Goal: Task Accomplishment & Management: Use online tool/utility

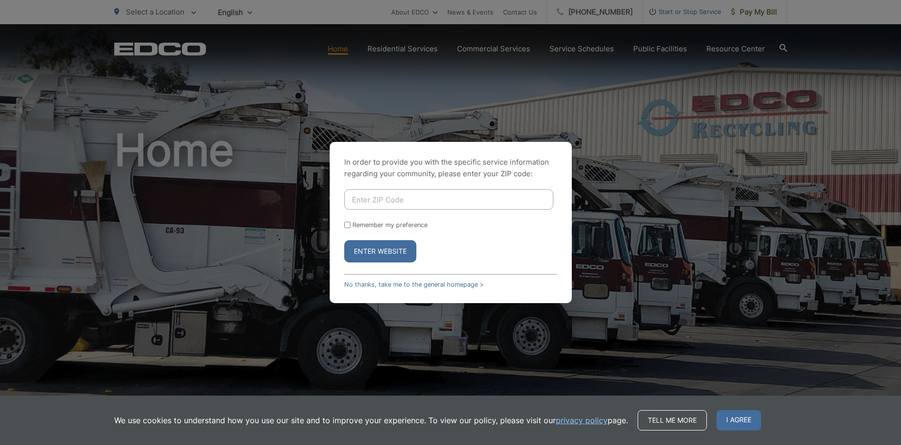
click at [376, 196] on input "Enter ZIP Code" at bounding box center [448, 199] width 209 height 20
type input "92064"
click at [357, 261] on button "Enter Website" at bounding box center [380, 251] width 72 height 22
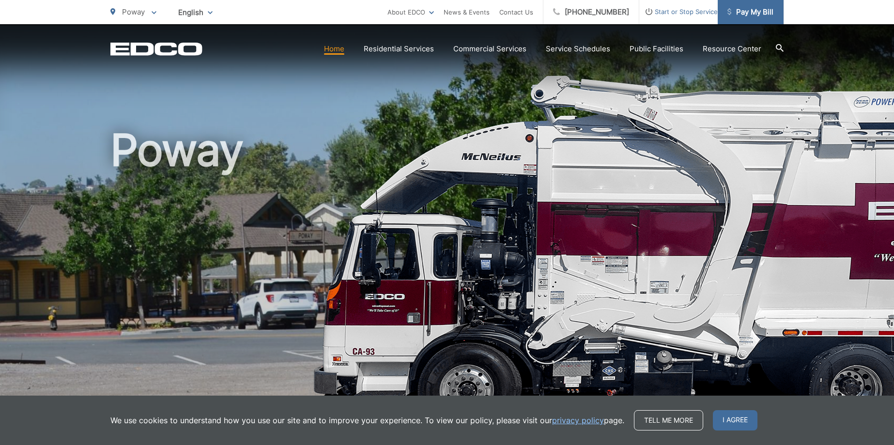
click at [749, 8] on span "Pay My Bill" at bounding box center [750, 12] width 46 height 12
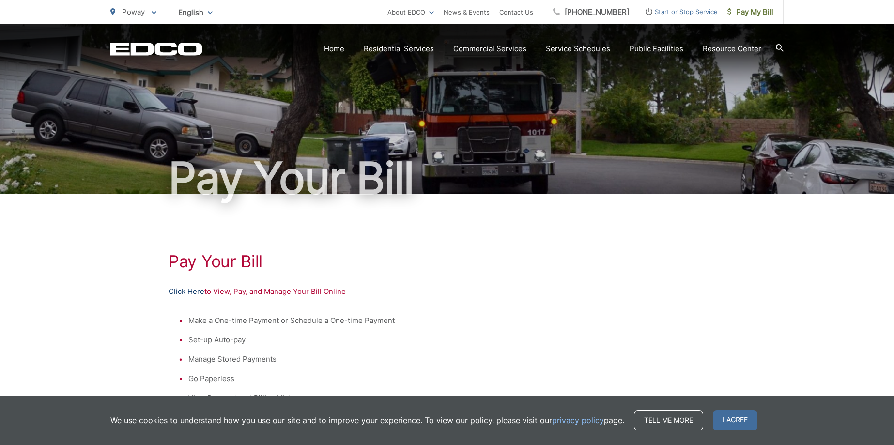
click at [196, 291] on link "Click Here" at bounding box center [187, 292] width 36 height 12
